Goal: Information Seeking & Learning: Learn about a topic

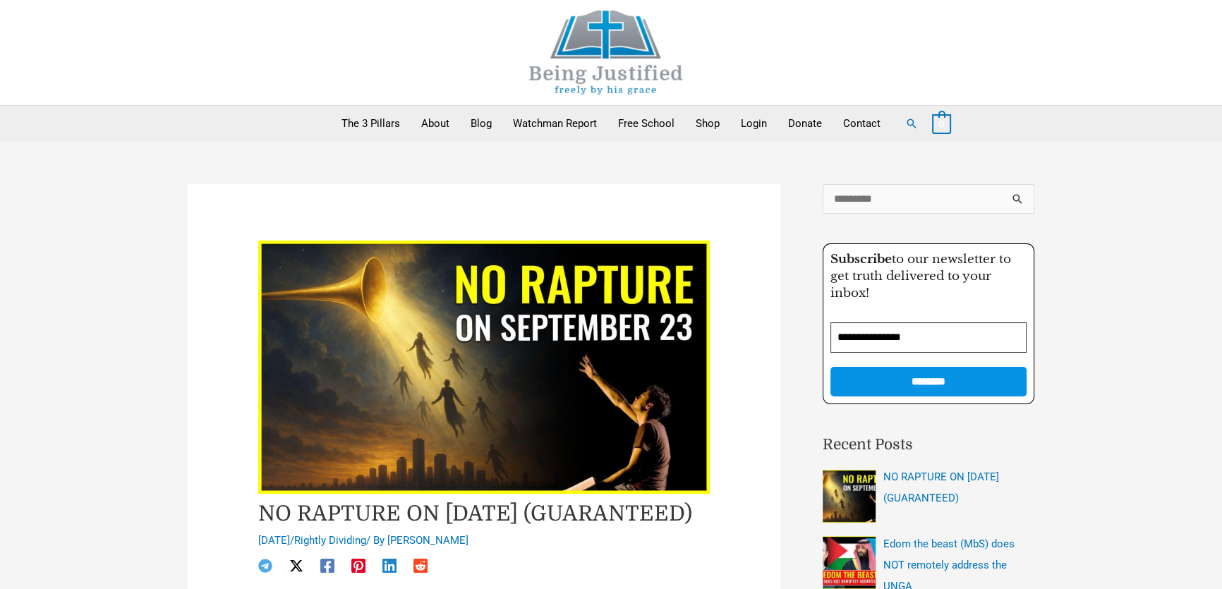
drag, startPoint x: 431, startPoint y: 1, endPoint x: 177, endPoint y: 265, distance: 366.7
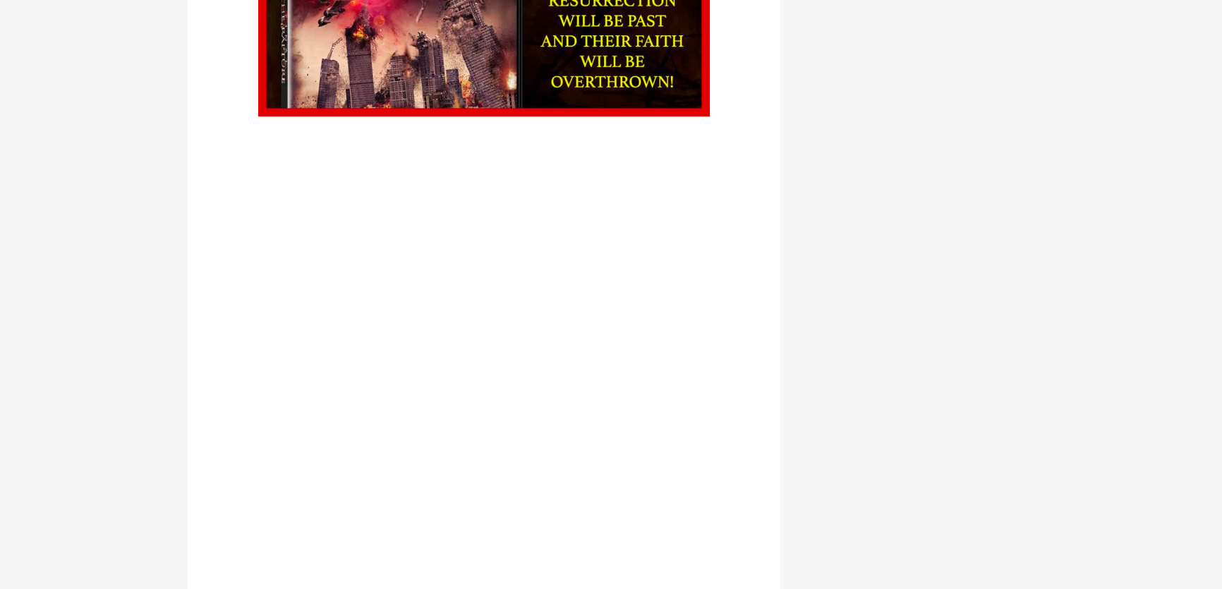
scroll to position [1795, 0]
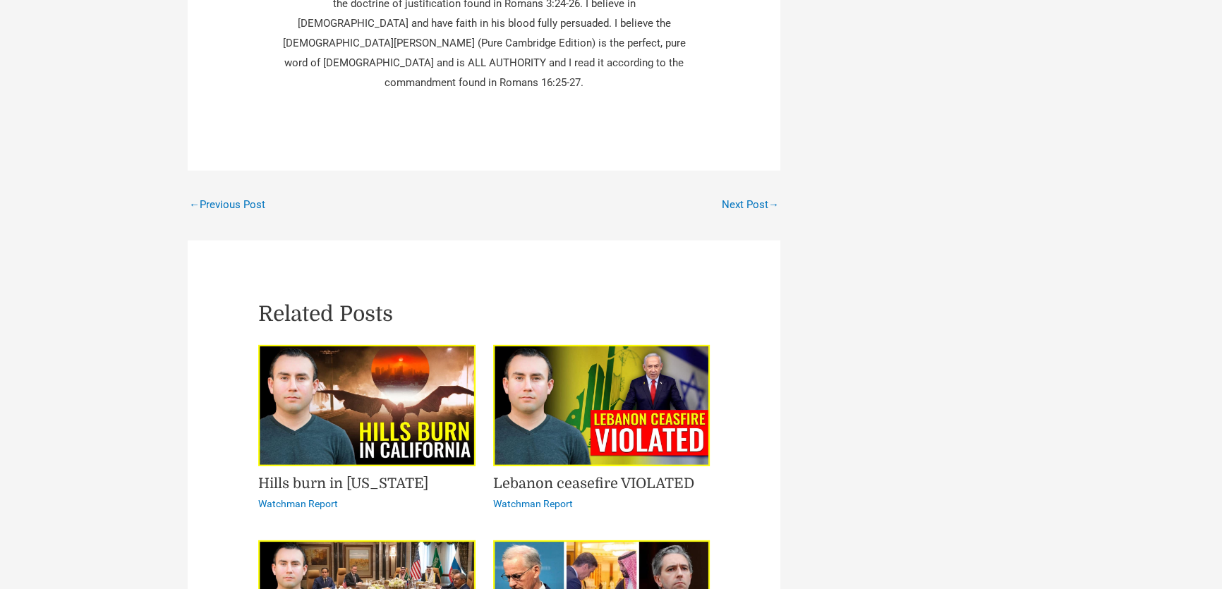
scroll to position [6632, 0]
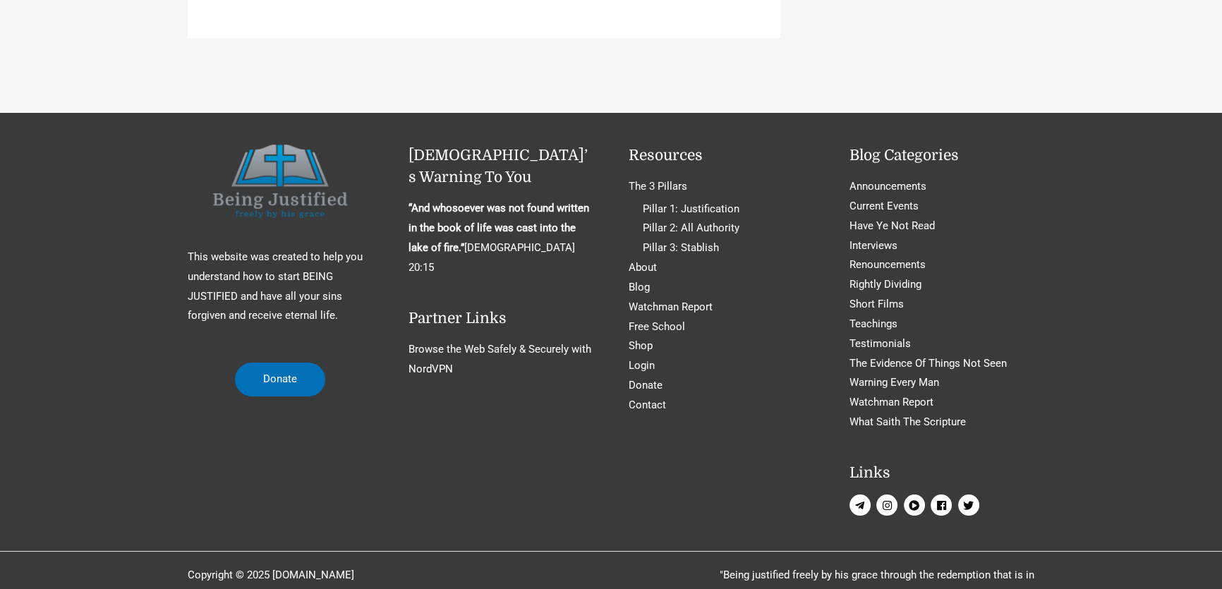
click at [913, 500] on icon "play-circle" at bounding box center [913, 505] width 11 height 11
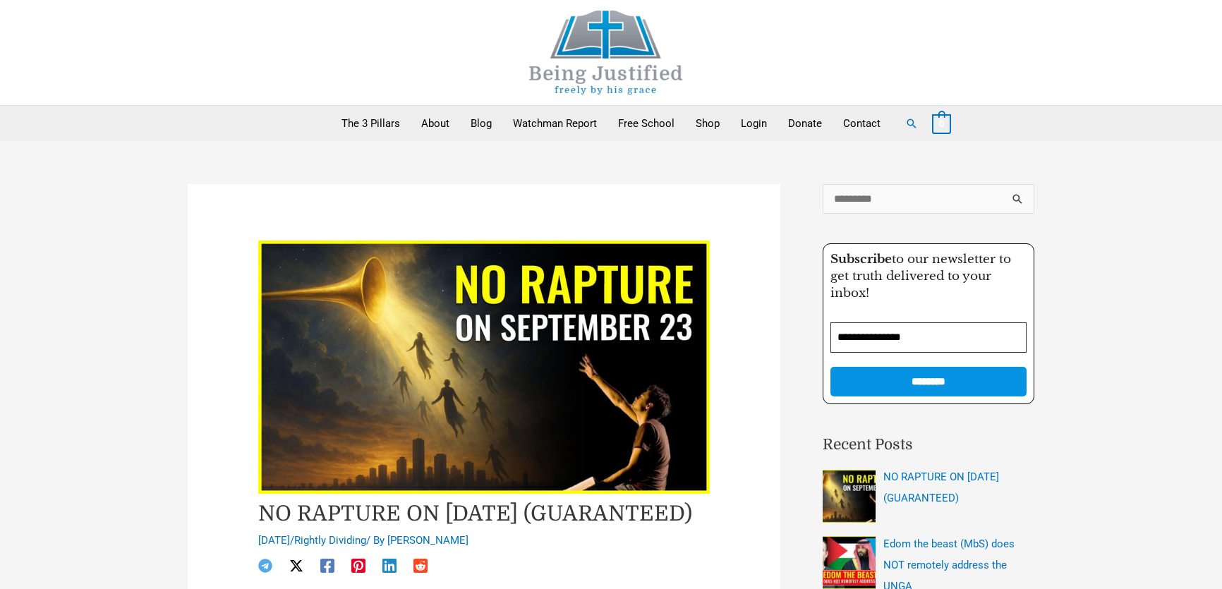
scroll to position [256, 0]
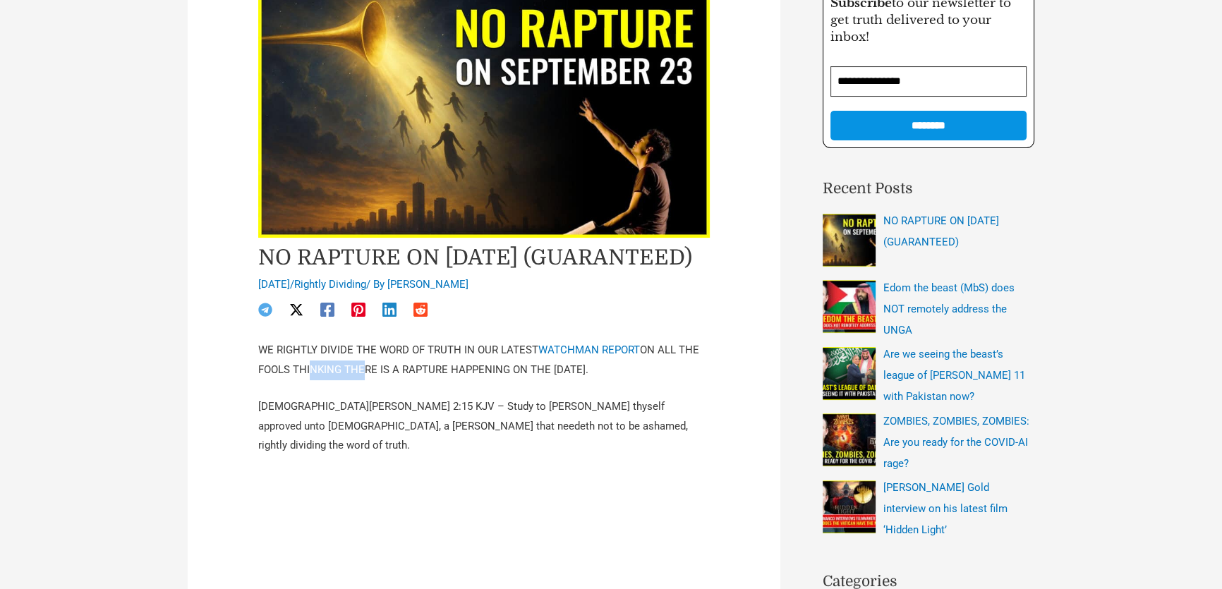
drag, startPoint x: 303, startPoint y: 391, endPoint x: 360, endPoint y: 391, distance: 57.1
click at [360, 380] on p "WE RIGHTLY DIVIDE THE WORD OF TRUTH IN OUR LATEST WATCHMAN REPORT ON ALL THE FO…" at bounding box center [483, 360] width 451 height 39
drag, startPoint x: 300, startPoint y: 430, endPoint x: 353, endPoint y: 428, distance: 52.2
click at [353, 428] on p "2 Timothy 2:15 KJV – Study to shew thyself approved unto God, a workman that ne…" at bounding box center [483, 426] width 451 height 59
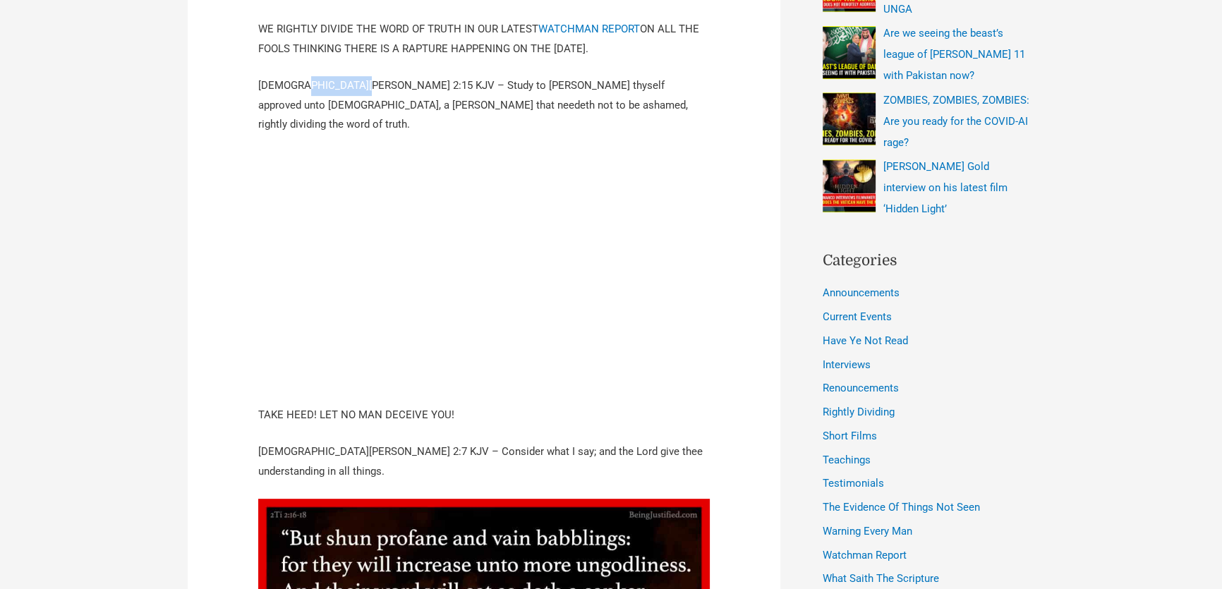
scroll to position [513, 0]
